Goal: Check status: Check status

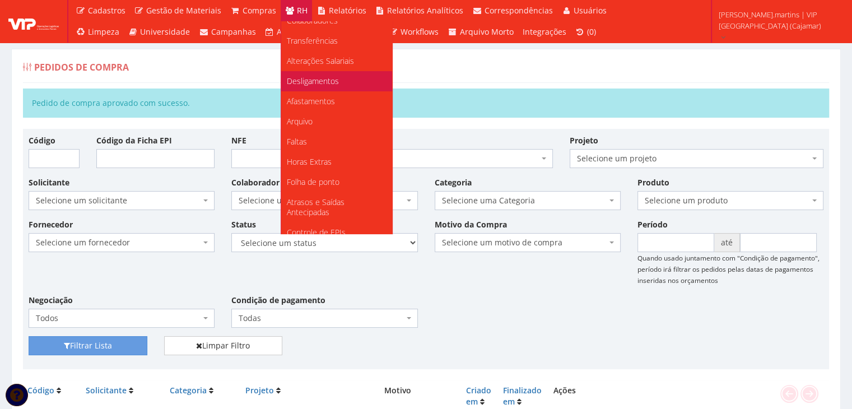
scroll to position [75, 0]
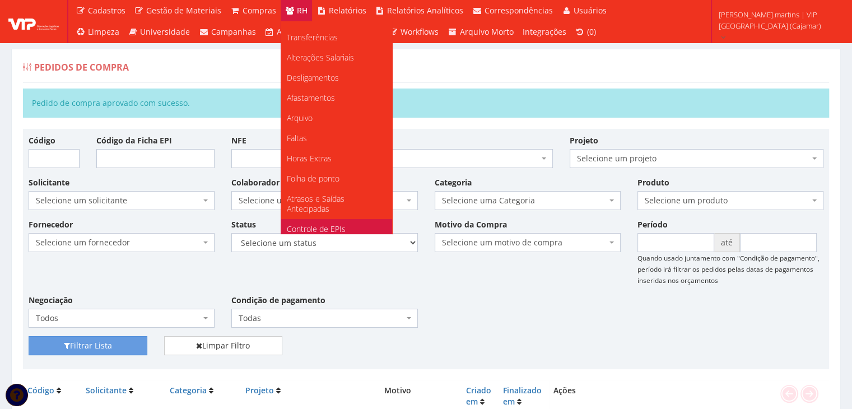
click at [332, 221] on link "Controle de EPIs" at bounding box center [336, 229] width 111 height 20
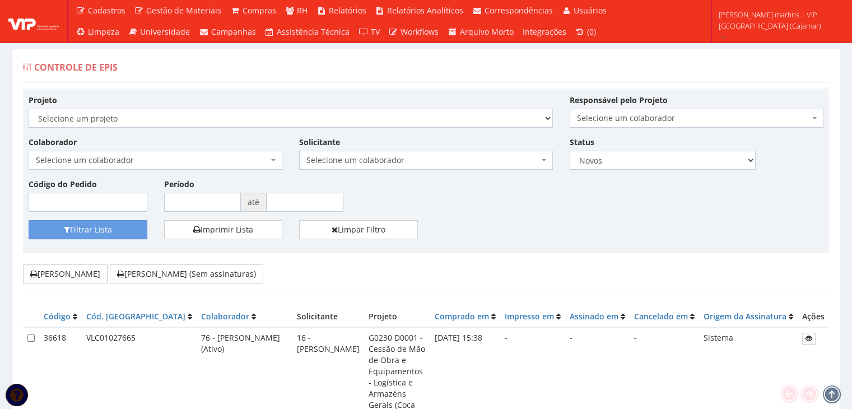
click at [196, 157] on span "Selecione um colaborador" at bounding box center [152, 160] width 232 height 11
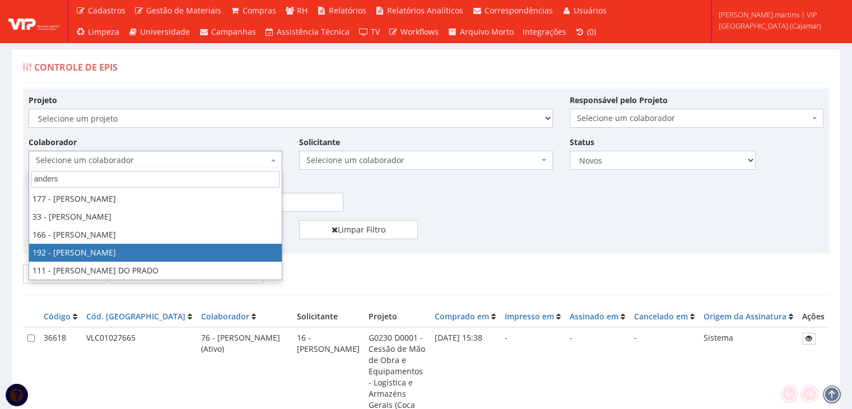
type input "anders"
select select "4091"
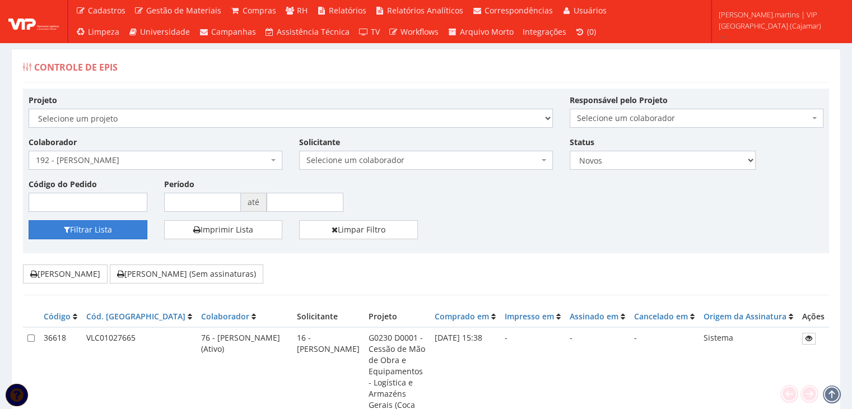
click at [106, 227] on button "Filtrar Lista" at bounding box center [88, 229] width 119 height 19
